Goal: Navigation & Orientation: Find specific page/section

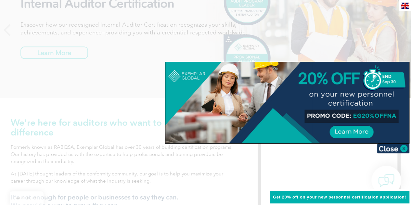
scroll to position [120, 0]
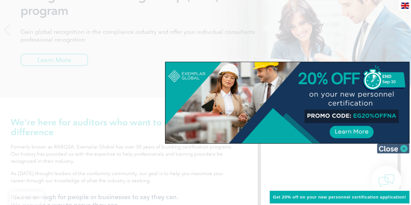
click at [392, 147] on img at bounding box center [393, 149] width 33 height 10
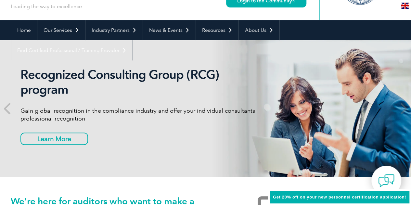
scroll to position [0, 0]
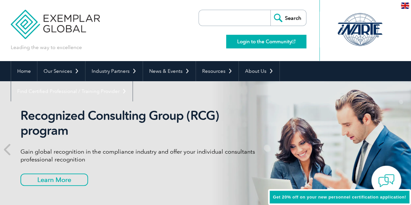
click at [257, 41] on link "Login to the Community" at bounding box center [266, 42] width 80 height 14
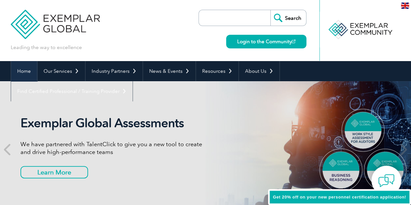
click at [26, 73] on link "Home" at bounding box center [24, 71] width 26 height 20
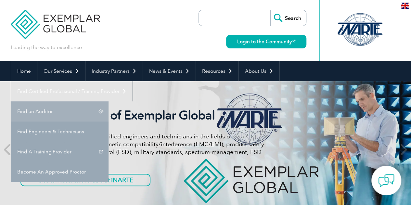
click at [109, 101] on link "Find an Auditor" at bounding box center [60, 111] width 98 height 20
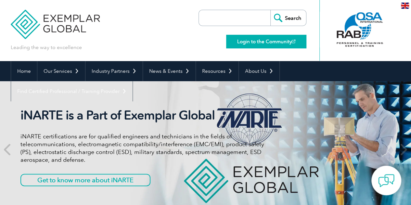
click at [261, 39] on link "Login to the Community" at bounding box center [266, 42] width 80 height 14
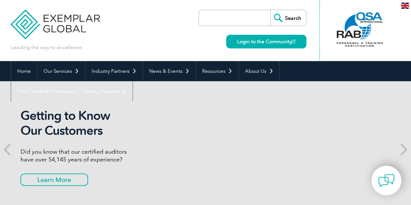
click at [164, 31] on div "Leading the way to excellence Search Login to the Community ▼" at bounding box center [206, 30] width 390 height 61
